Goal: Transaction & Acquisition: Purchase product/service

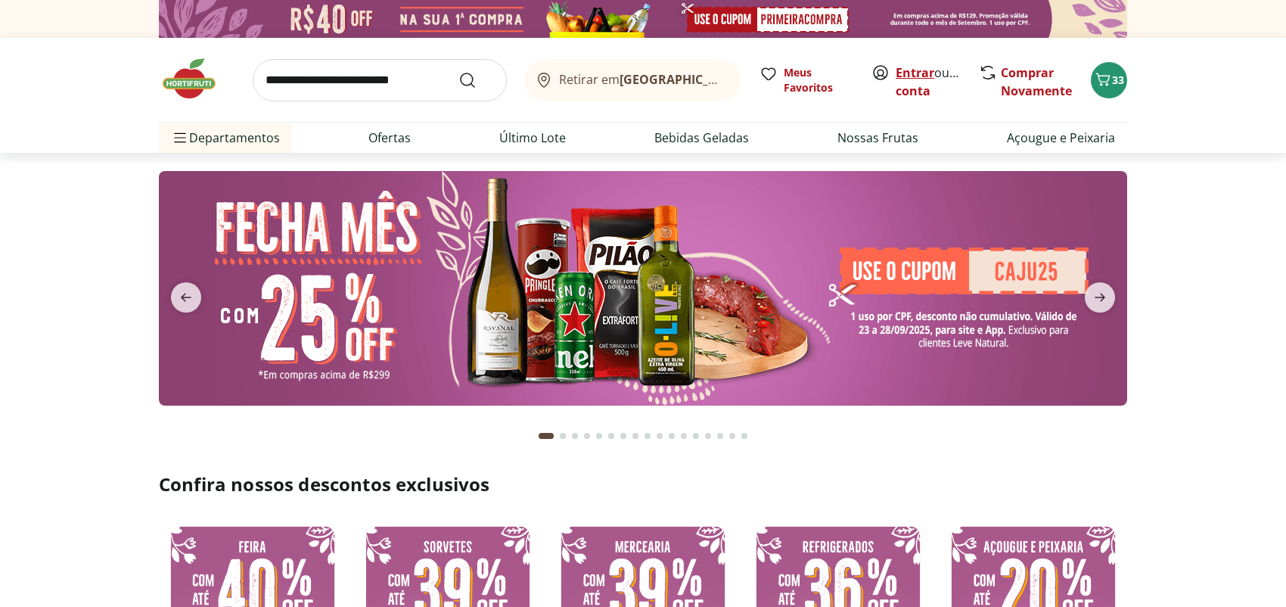
click at [905, 73] on link "Entrar" at bounding box center [915, 72] width 39 height 17
click at [363, 80] on input "search" at bounding box center [380, 80] width 254 height 42
type input "*******"
click at [458, 71] on button "Submit Search" at bounding box center [476, 80] width 36 height 18
